Goal: Obtain resource: Obtain resource

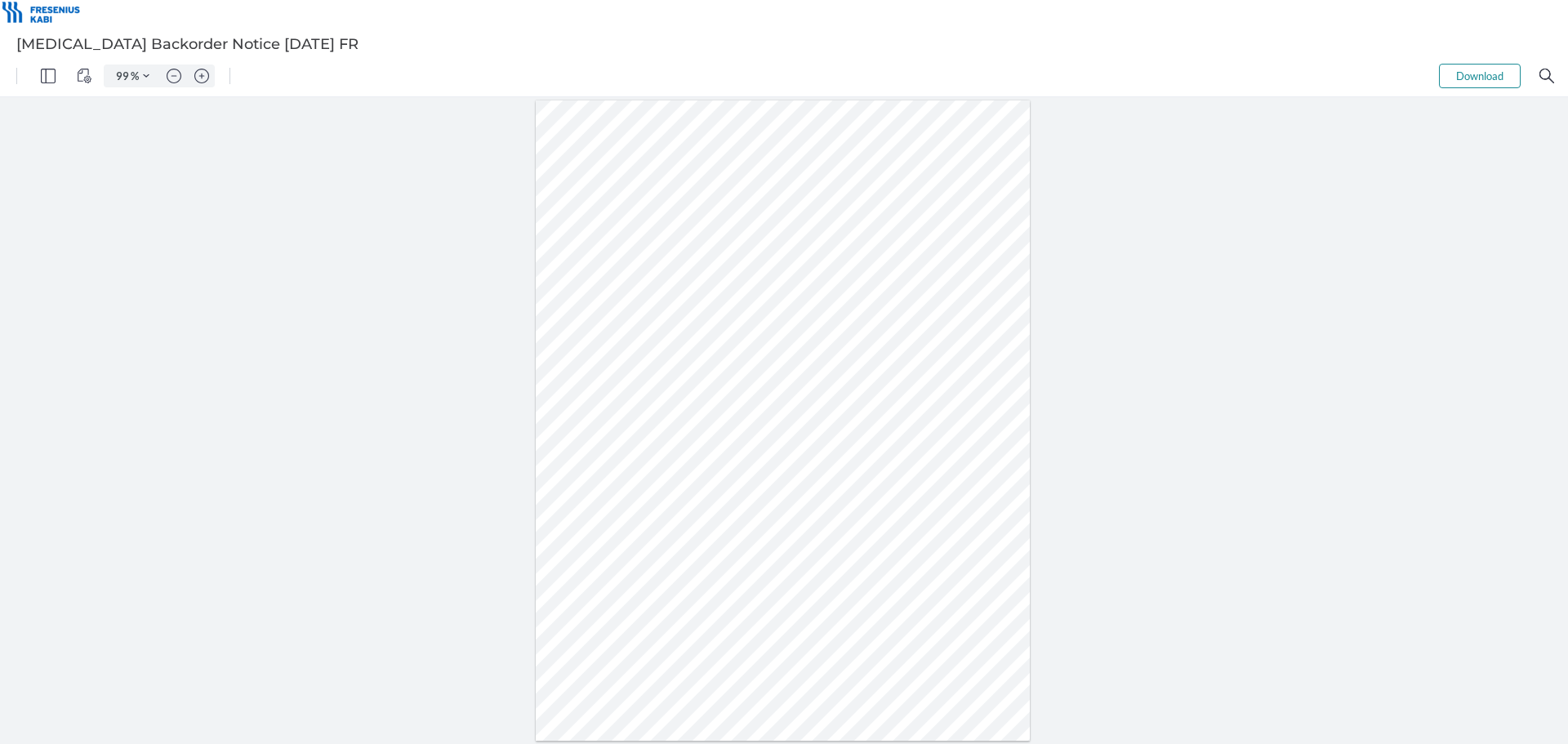
drag, startPoint x: 579, startPoint y: 235, endPoint x: 627, endPoint y: 324, distance: 101.1
click at [627, 324] on div at bounding box center [783, 420] width 495 height 641
click at [647, 349] on div at bounding box center [783, 420] width 495 height 641
drag, startPoint x: 703, startPoint y: 349, endPoint x: 674, endPoint y: 331, distance: 34.1
click at [674, 331] on div at bounding box center [783, 420] width 502 height 647
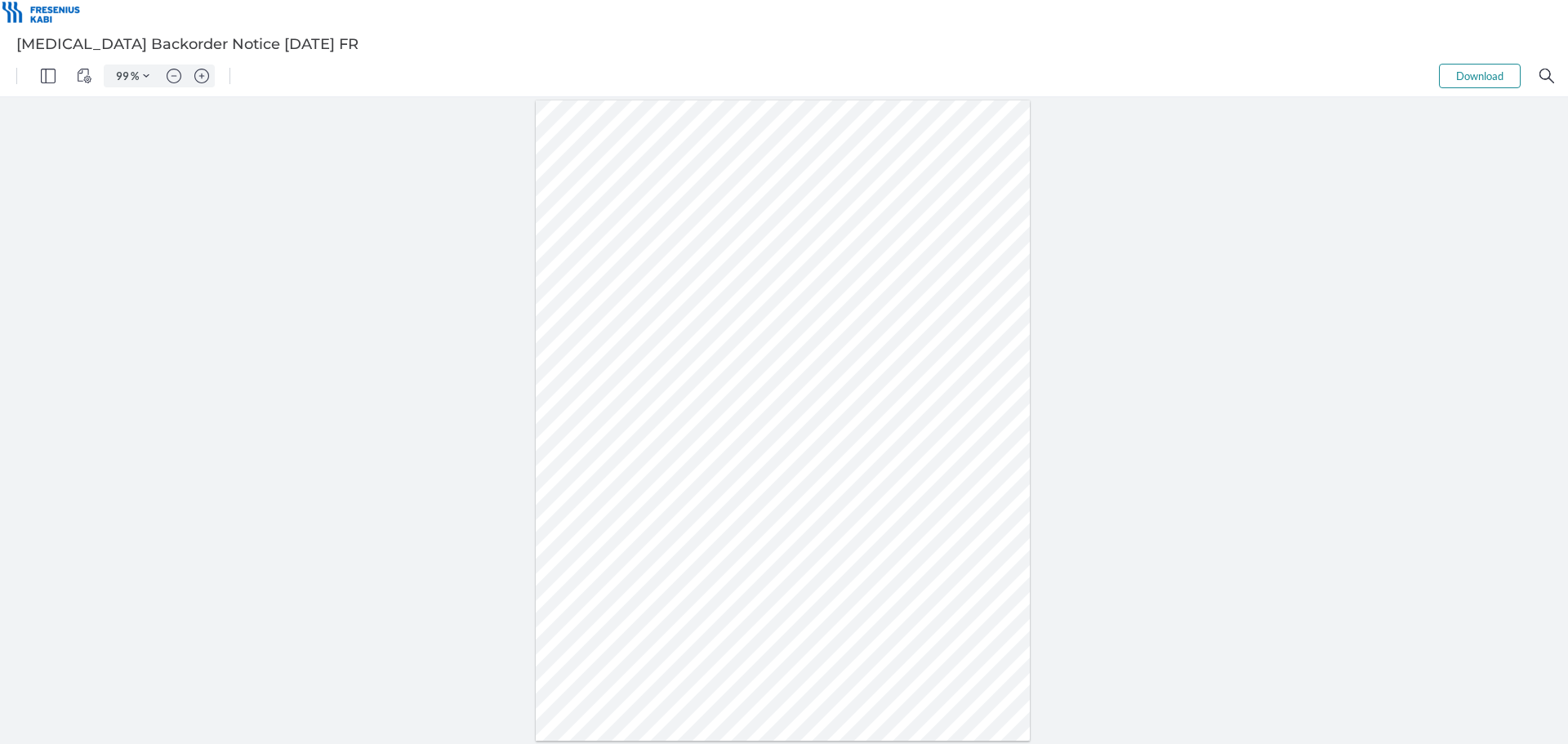
click at [763, 341] on div at bounding box center [783, 420] width 495 height 641
click at [773, 349] on div at bounding box center [783, 420] width 495 height 641
click at [773, 352] on div at bounding box center [783, 420] width 495 height 641
drag, startPoint x: 733, startPoint y: 350, endPoint x: 723, endPoint y: 336, distance: 17.2
click at [723, 336] on div at bounding box center [783, 420] width 495 height 641
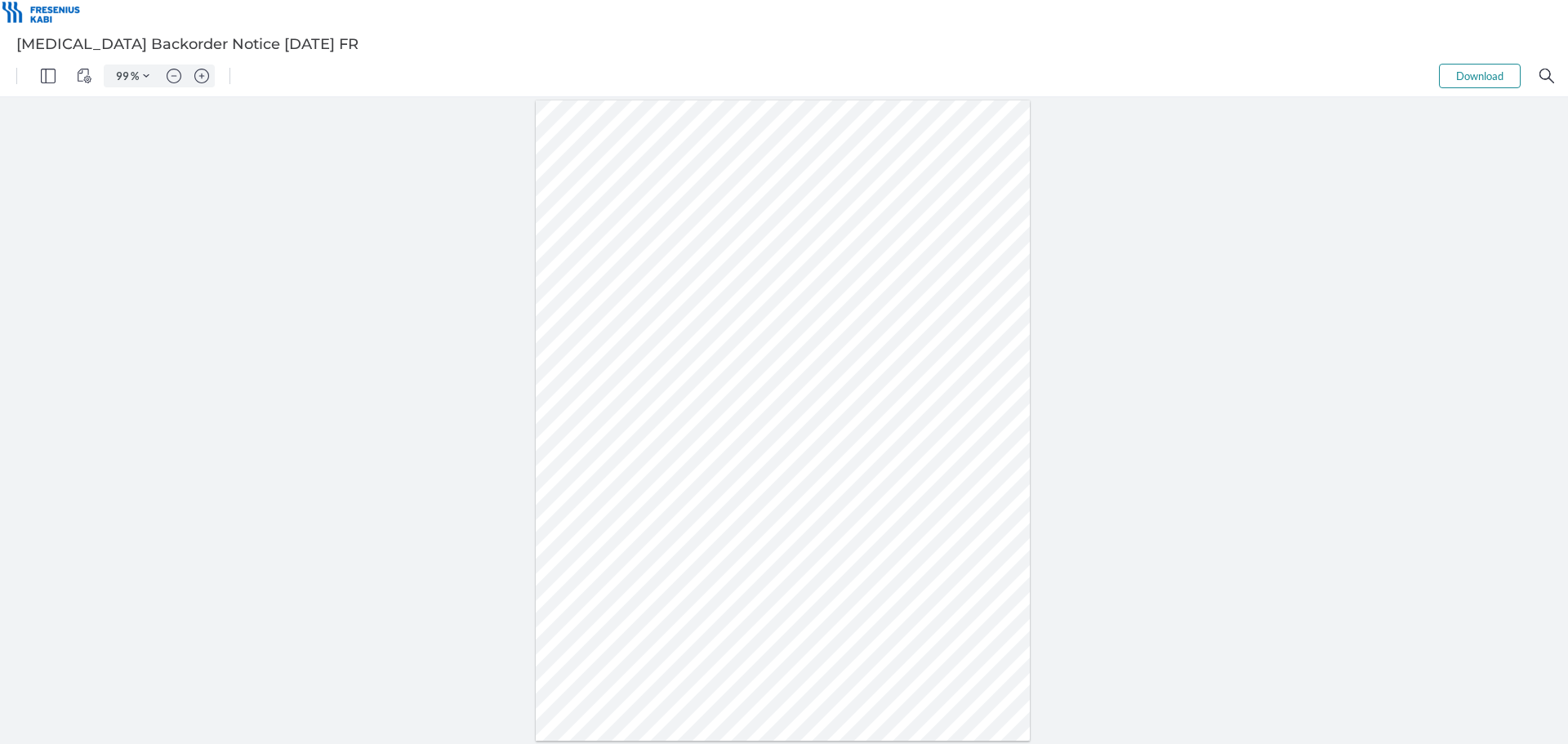
click at [704, 343] on div at bounding box center [783, 420] width 495 height 641
drag, startPoint x: 682, startPoint y: 346, endPoint x: 686, endPoint y: 352, distance: 7.2
click at [686, 352] on div at bounding box center [783, 420] width 495 height 641
click at [658, 356] on div at bounding box center [783, 420] width 495 height 641
click at [624, 337] on div at bounding box center [783, 420] width 495 height 641
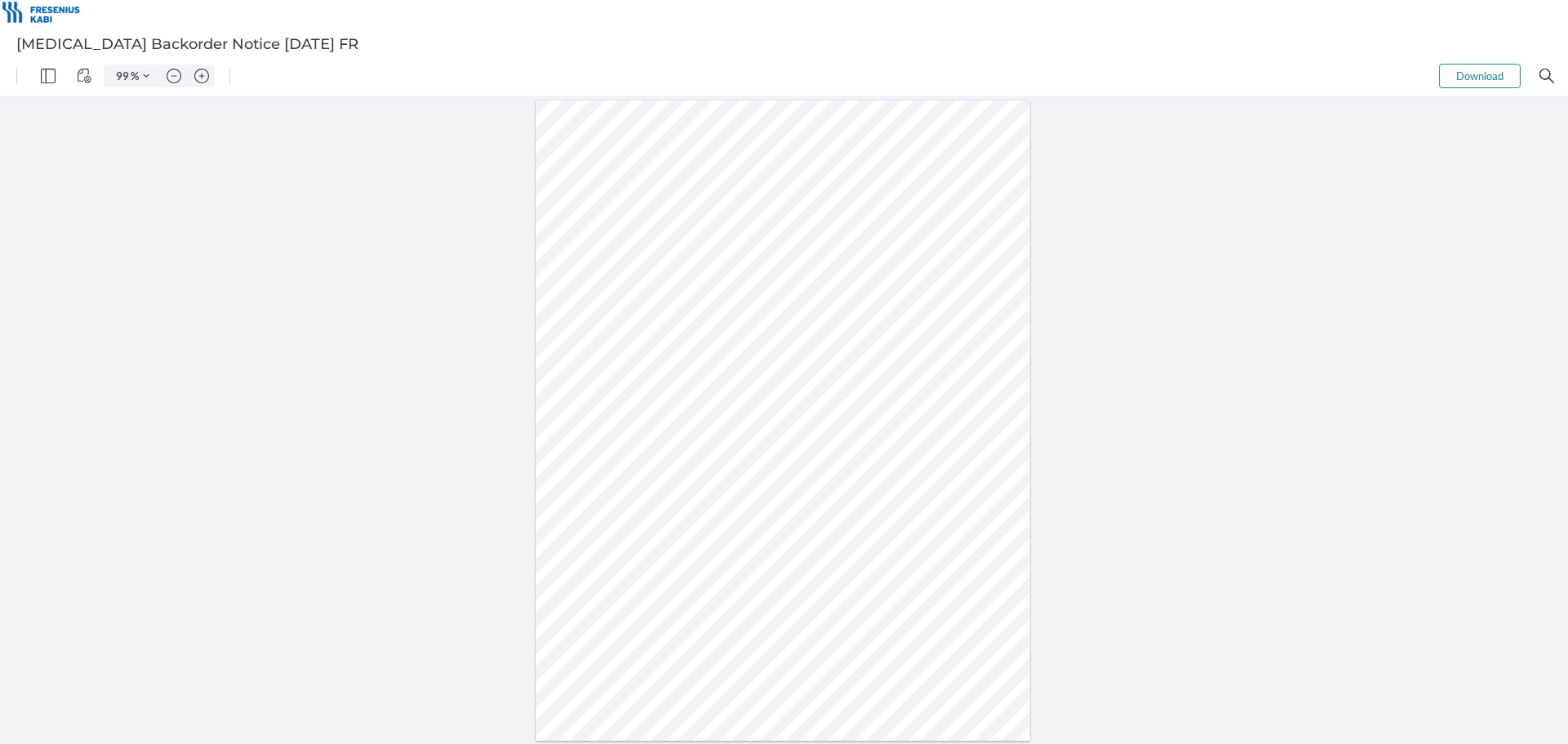
click at [615, 343] on div at bounding box center [783, 420] width 495 height 641
click at [670, 336] on div at bounding box center [783, 420] width 495 height 641
drag, startPoint x: 670, startPoint y: 343, endPoint x: 685, endPoint y: 367, distance: 28.3
click at [685, 367] on div at bounding box center [783, 420] width 495 height 641
click at [796, 433] on div at bounding box center [783, 420] width 495 height 641
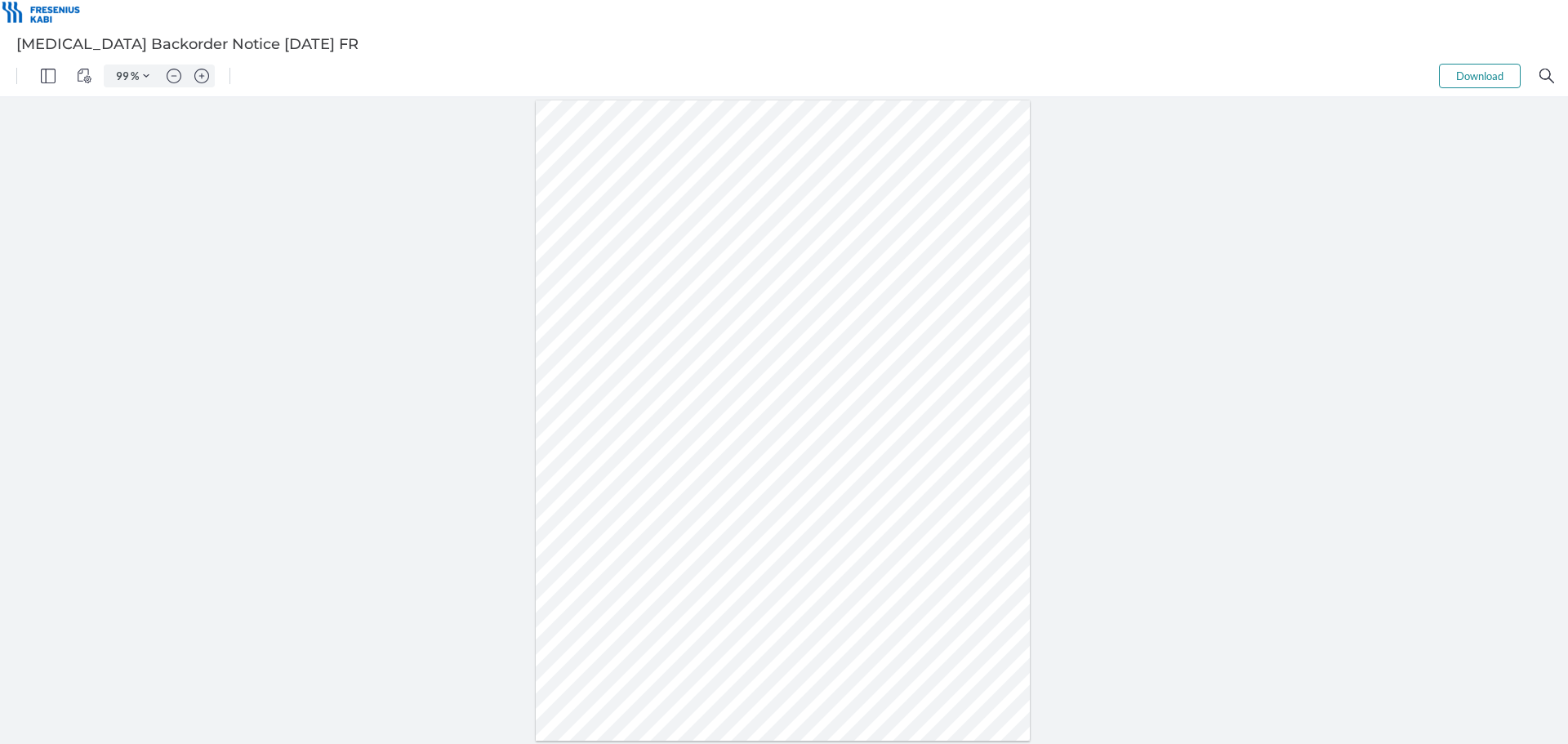
drag, startPoint x: 673, startPoint y: 443, endPoint x: 652, endPoint y: 504, distance: 64.5
click at [652, 504] on div at bounding box center [783, 420] width 495 height 641
drag, startPoint x: 628, startPoint y: 508, endPoint x: 658, endPoint y: 433, distance: 80.8
click at [658, 433] on div at bounding box center [783, 420] width 495 height 641
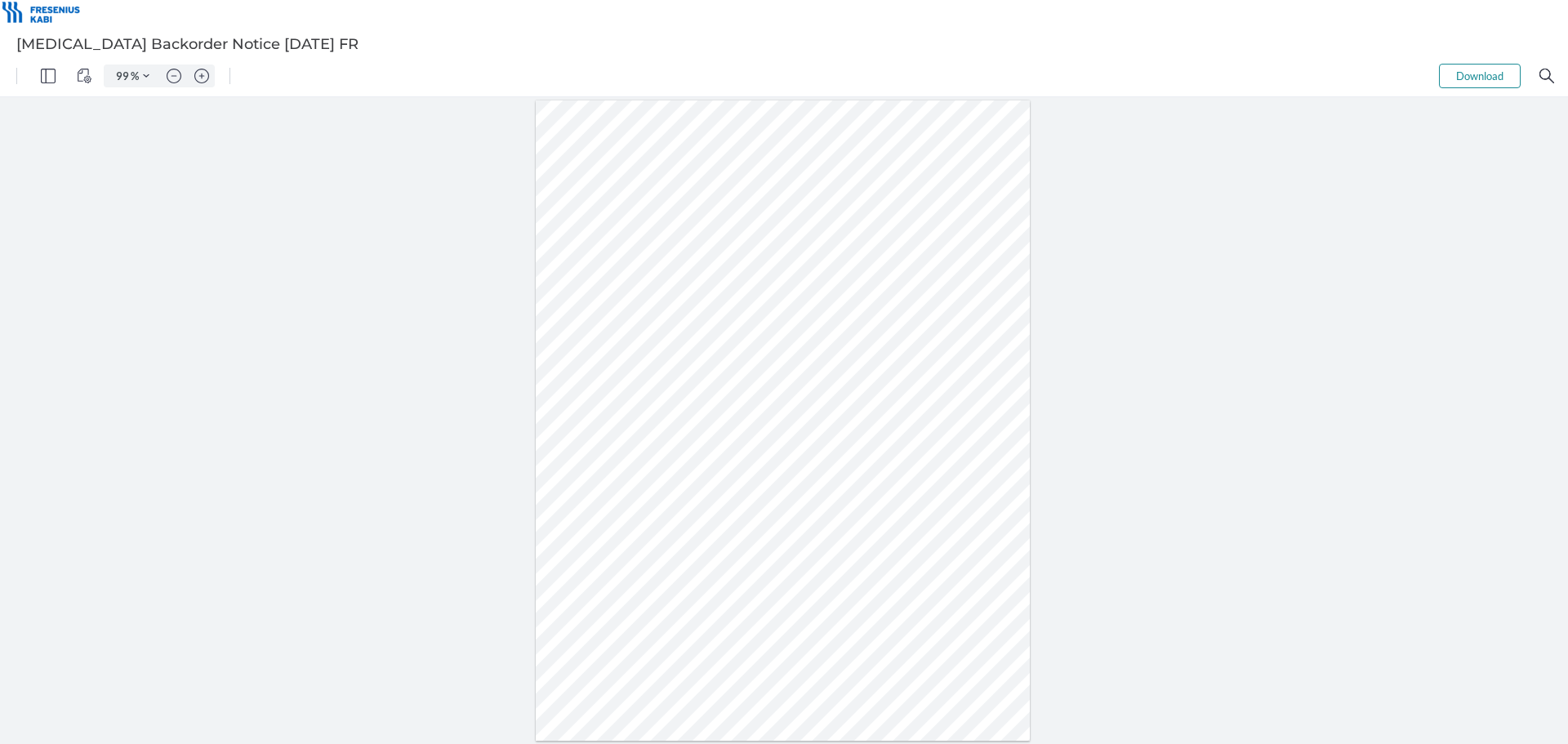
click at [658, 433] on div at bounding box center [783, 420] width 495 height 641
click at [727, 414] on div at bounding box center [783, 420] width 495 height 641
click at [738, 414] on div at bounding box center [783, 420] width 495 height 641
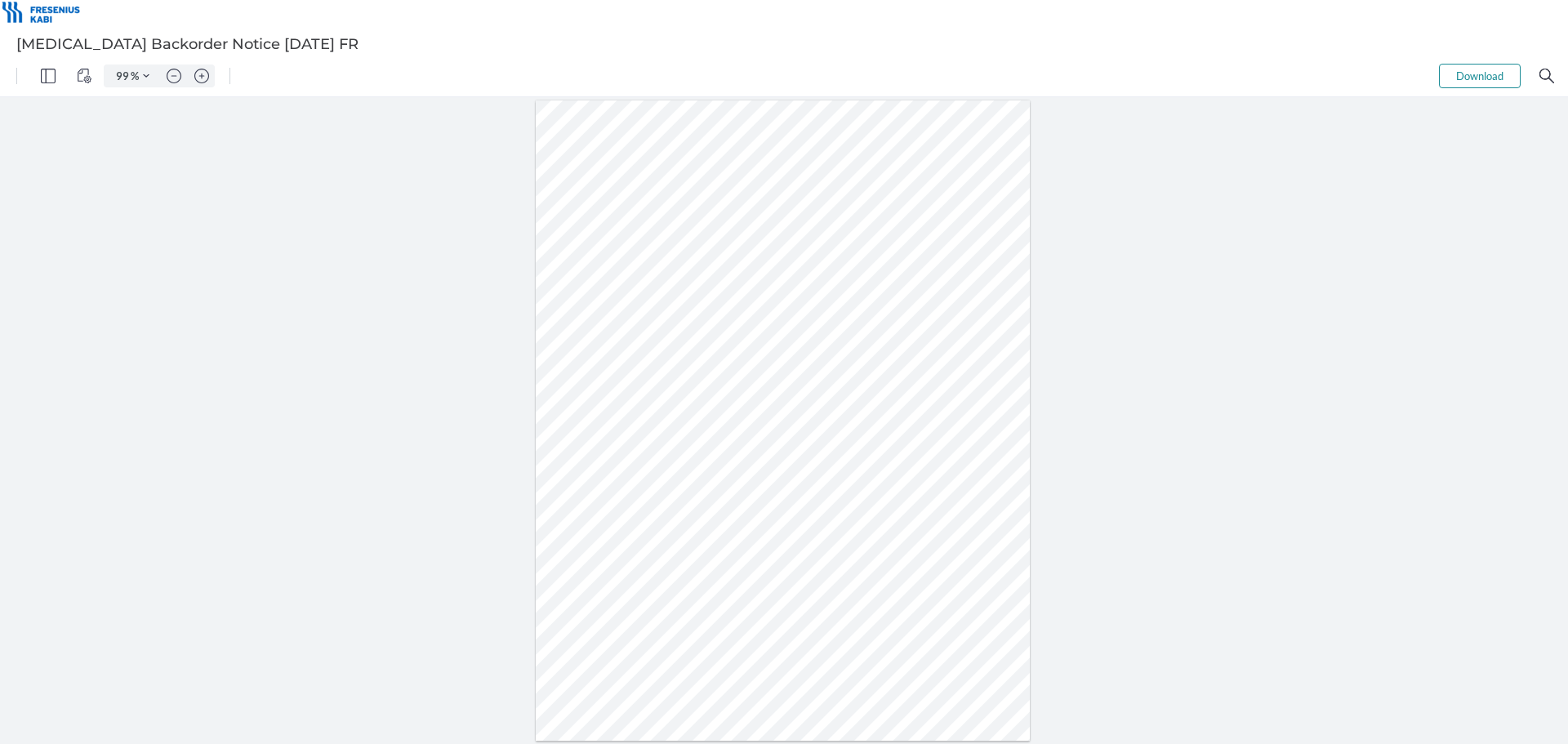
click at [724, 420] on div at bounding box center [783, 420] width 495 height 641
drag, startPoint x: 753, startPoint y: 415, endPoint x: 713, endPoint y: 419, distance: 40.2
click at [713, 419] on div at bounding box center [783, 420] width 495 height 641
drag, startPoint x: 723, startPoint y: 414, endPoint x: 752, endPoint y: 414, distance: 29.0
click at [752, 414] on div at bounding box center [783, 420] width 495 height 641
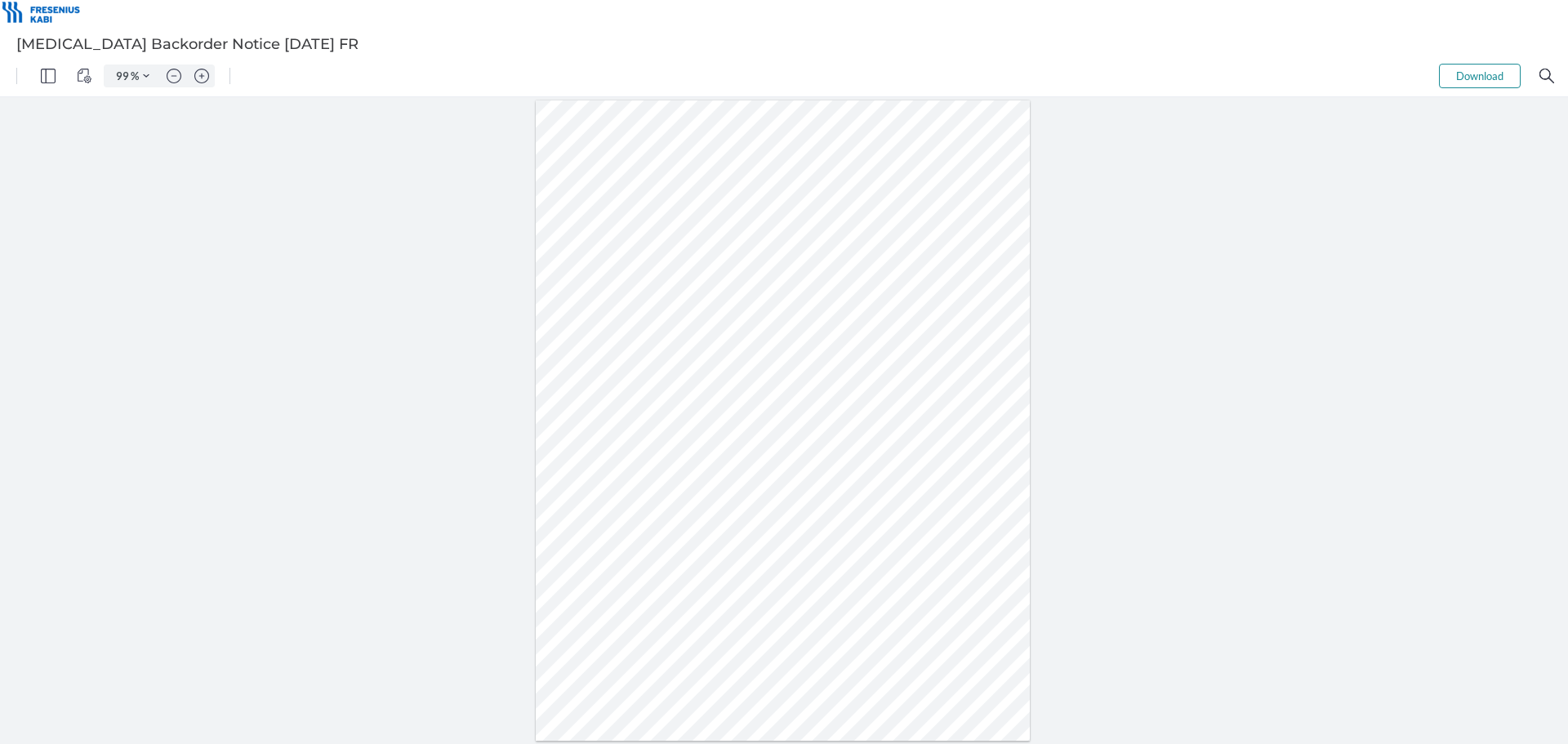
drag, startPoint x: 811, startPoint y: 286, endPoint x: 703, endPoint y: 263, distance: 110.4
click at [703, 263] on div at bounding box center [783, 420] width 495 height 641
click at [661, 275] on div at bounding box center [783, 420] width 495 height 641
drag, startPoint x: 644, startPoint y: 275, endPoint x: 770, endPoint y: 288, distance: 126.7
click at [770, 288] on div at bounding box center [783, 420] width 495 height 641
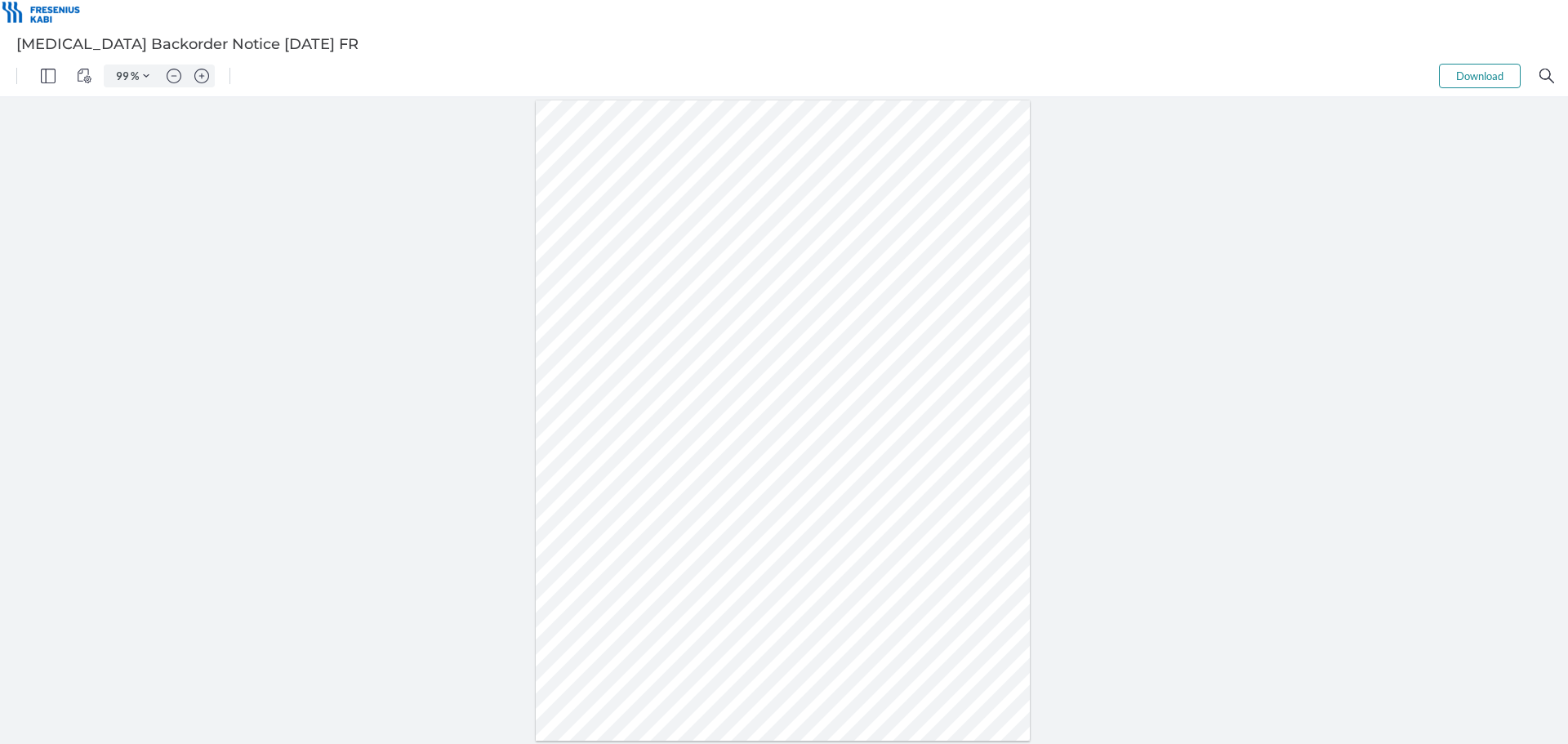
click at [770, 288] on div at bounding box center [783, 420] width 495 height 641
